Goal: Task Accomplishment & Management: Manage account settings

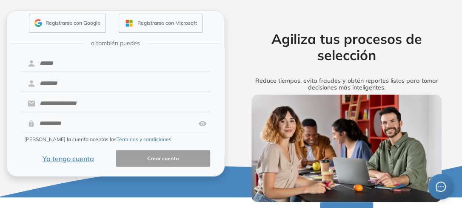
scroll to position [21, 0]
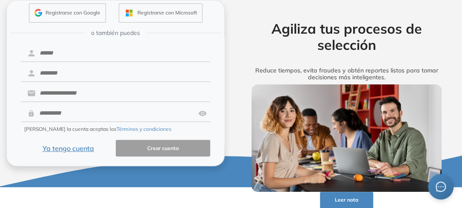
click at [70, 151] on button "Ya tengo cuenta" at bounding box center [68, 148] width 95 height 17
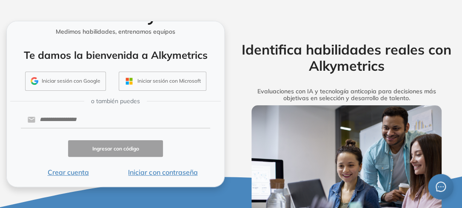
click at [80, 81] on button "Iniciar sesión con Google" at bounding box center [65, 81] width 81 height 20
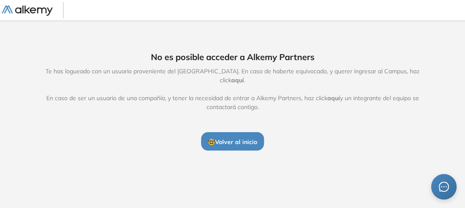
click at [240, 138] on span "🤓 Volver al inicio" at bounding box center [232, 142] width 49 height 8
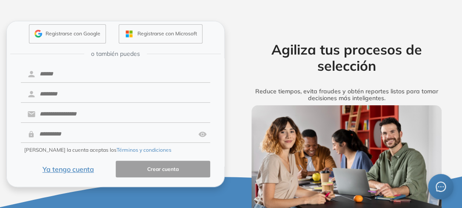
click at [80, 171] on button "Ya tengo cuenta" at bounding box center [68, 168] width 95 height 17
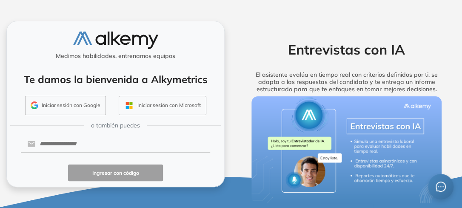
click at [91, 107] on button "Iniciar sesión con Google" at bounding box center [65, 106] width 81 height 20
